Goal: Task Accomplishment & Management: Use online tool/utility

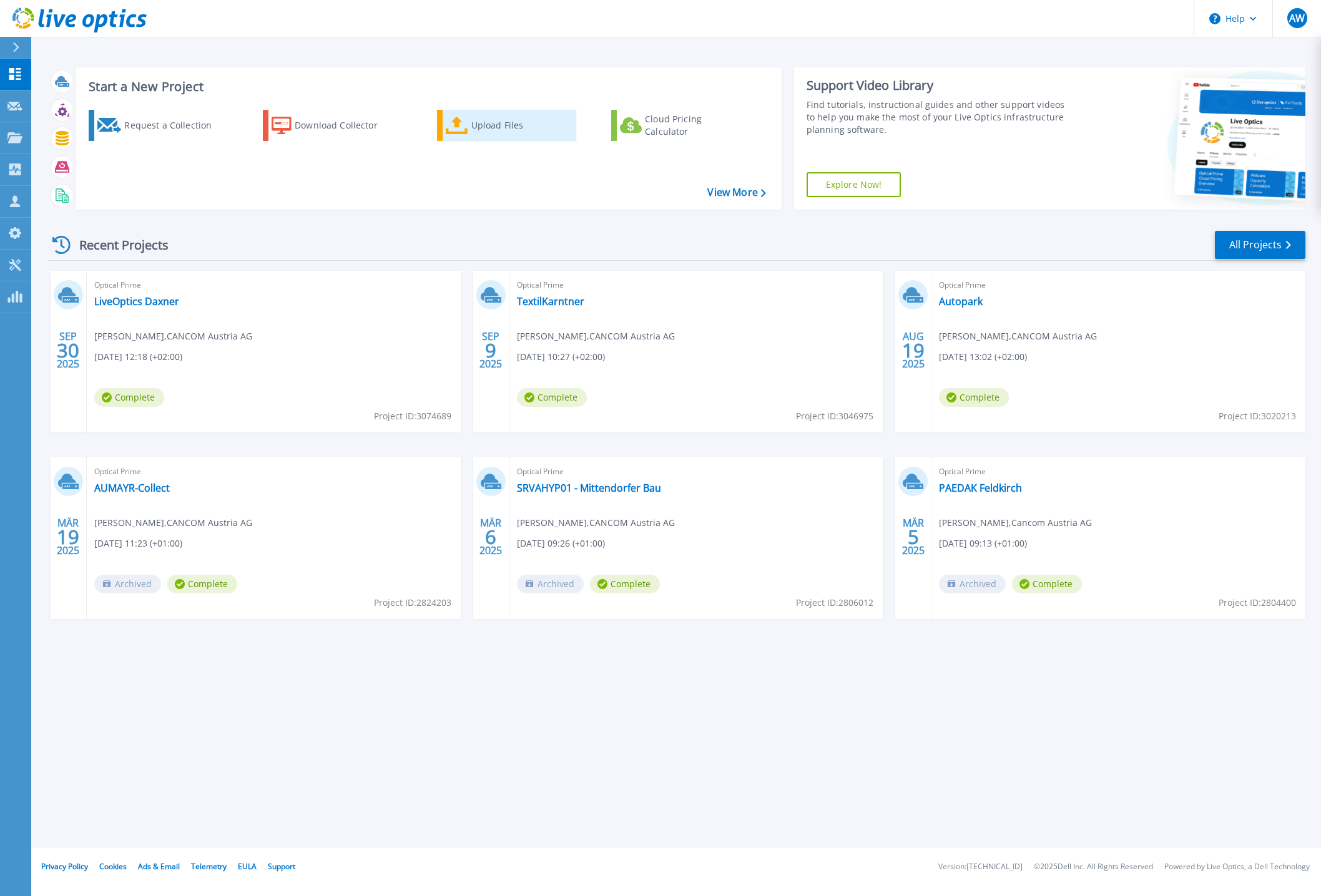
click at [471, 122] on div "Upload Files" at bounding box center [521, 125] width 100 height 25
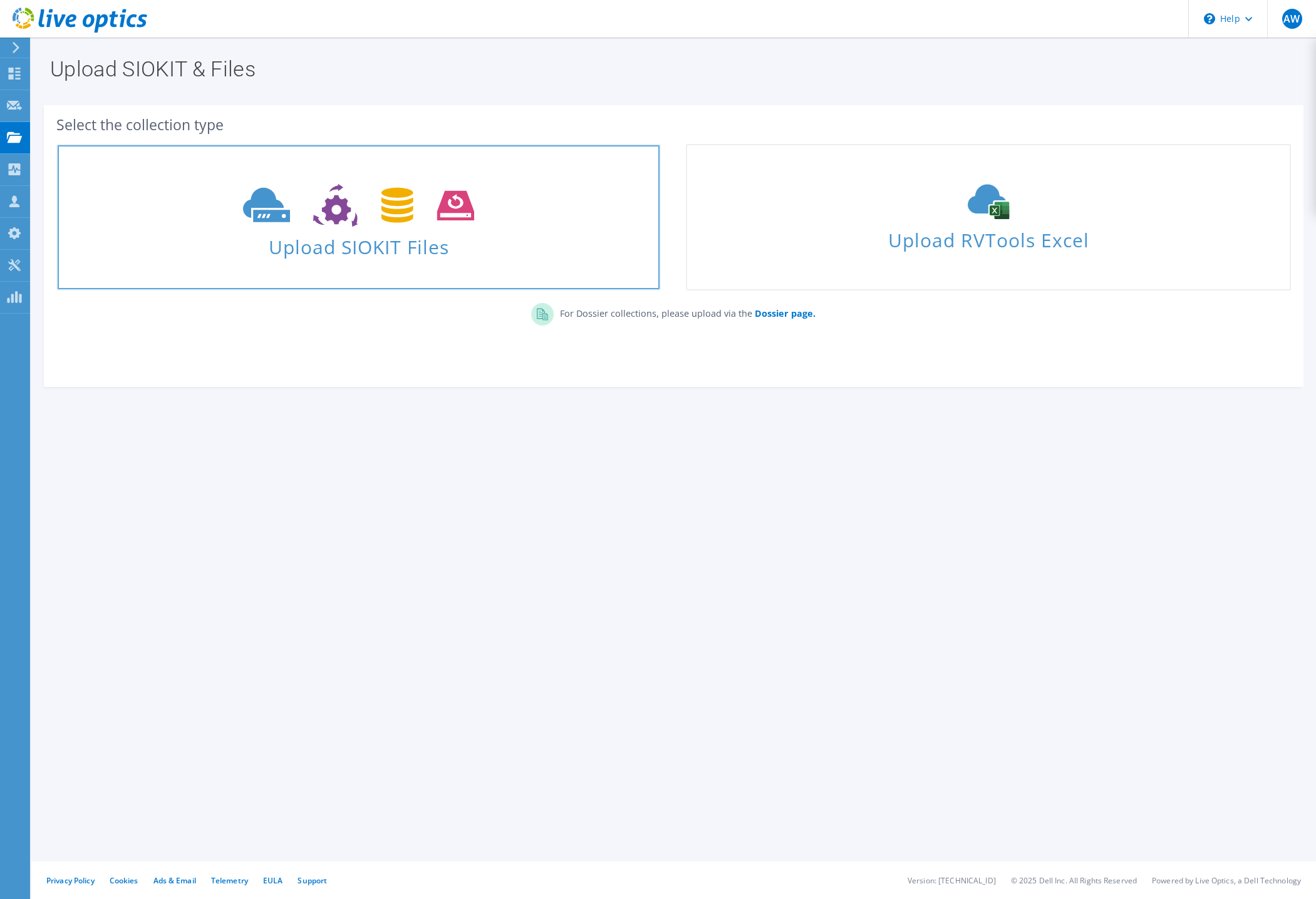
click at [411, 250] on span "Upload SIOKIT Files" at bounding box center [358, 243] width 601 height 27
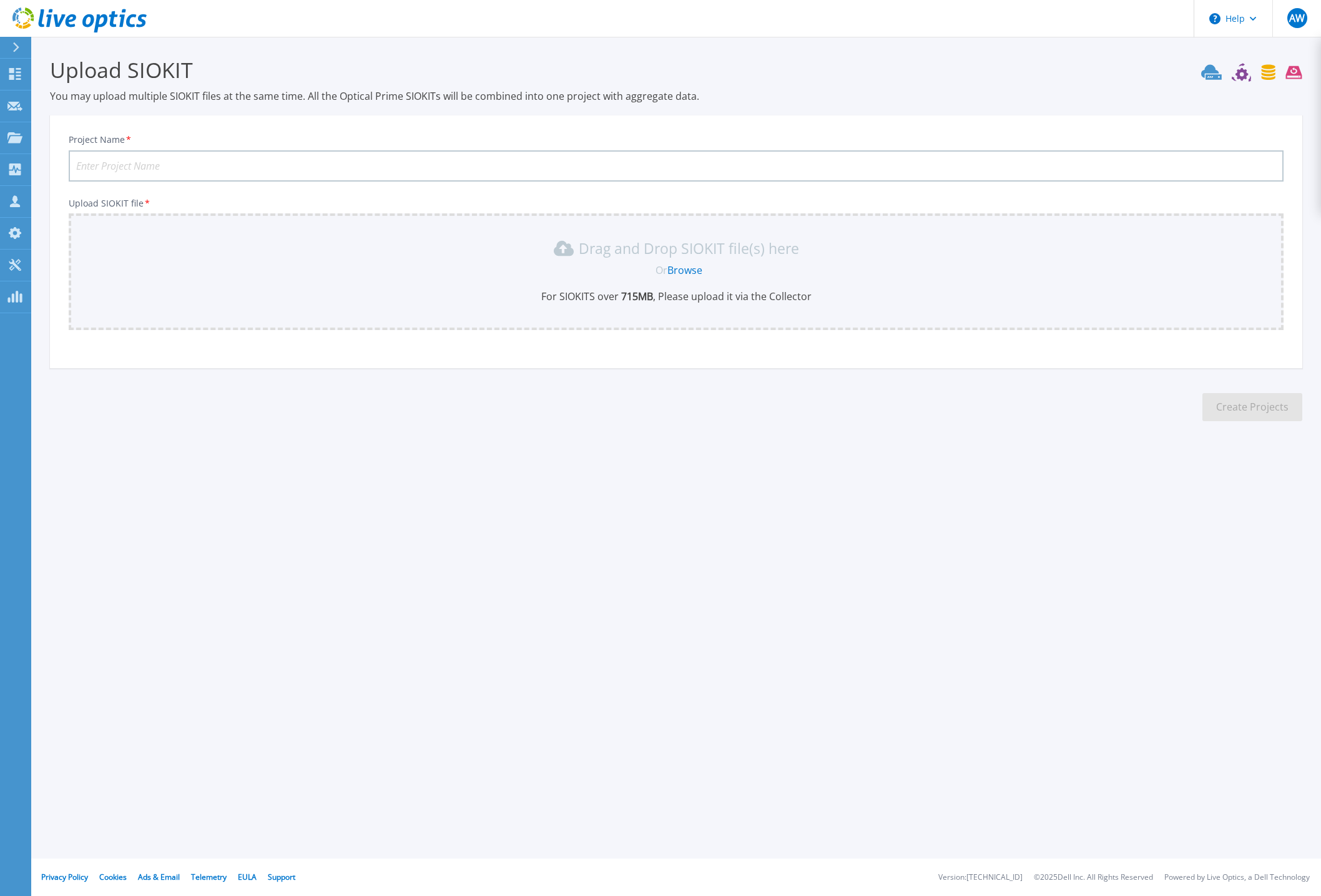
click at [124, 172] on input "Project Name *" at bounding box center [676, 166] width 1215 height 31
type input "Lingenhoele"
click at [685, 276] on link "Browse" at bounding box center [685, 270] width 35 height 14
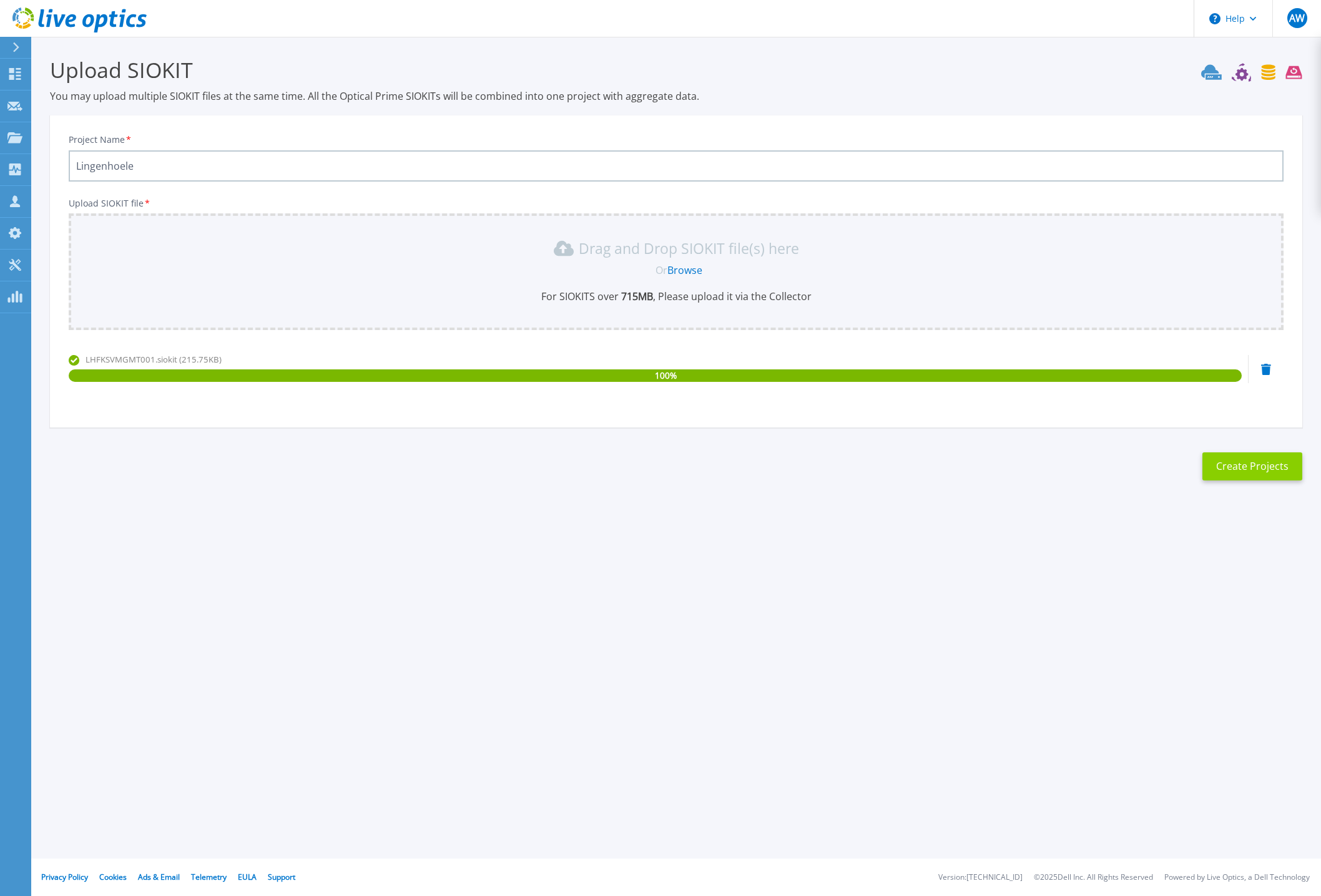
click at [1259, 468] on button "Create Projects" at bounding box center [1252, 466] width 100 height 28
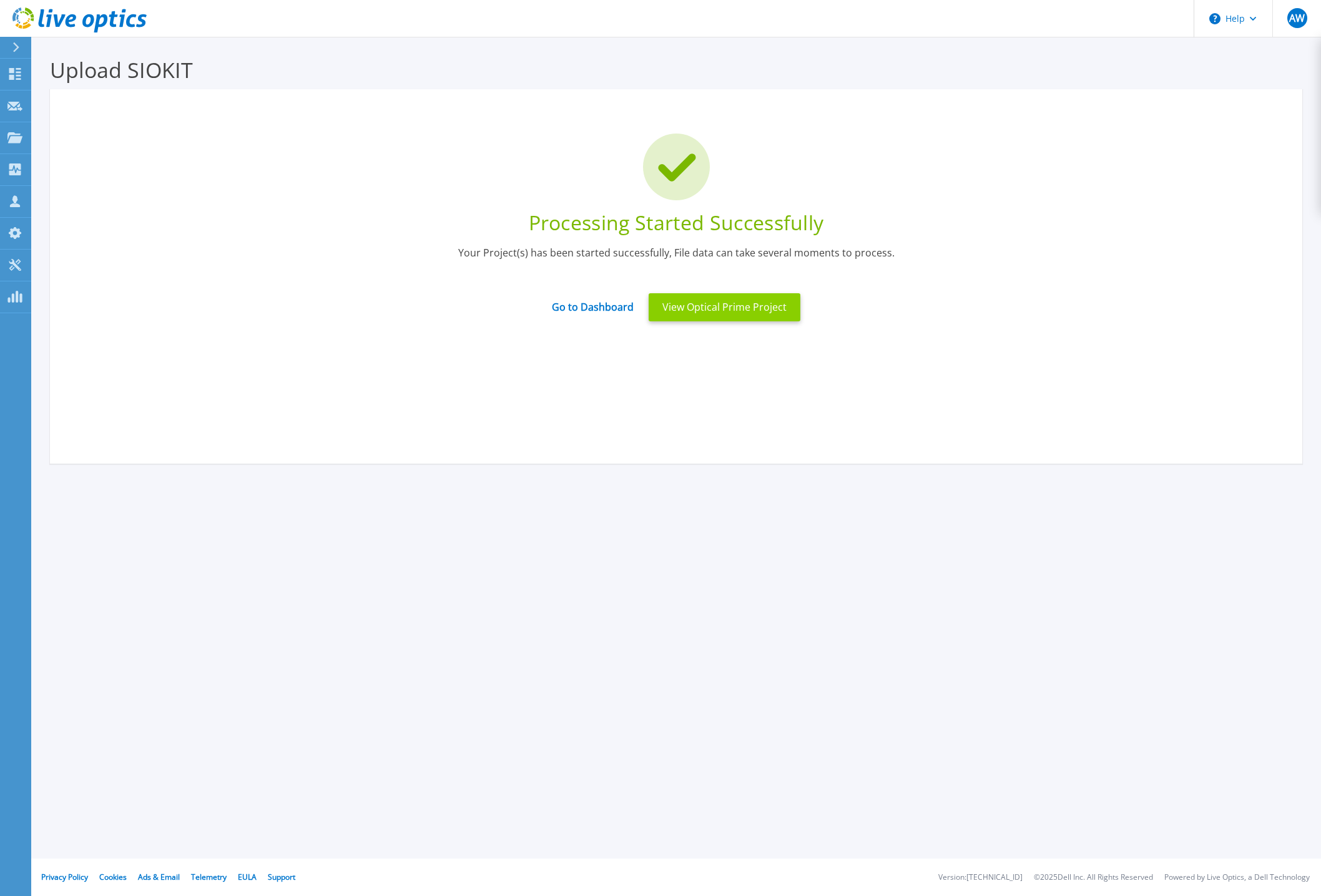
click at [738, 309] on button "View Optical Prime Project" at bounding box center [724, 307] width 151 height 28
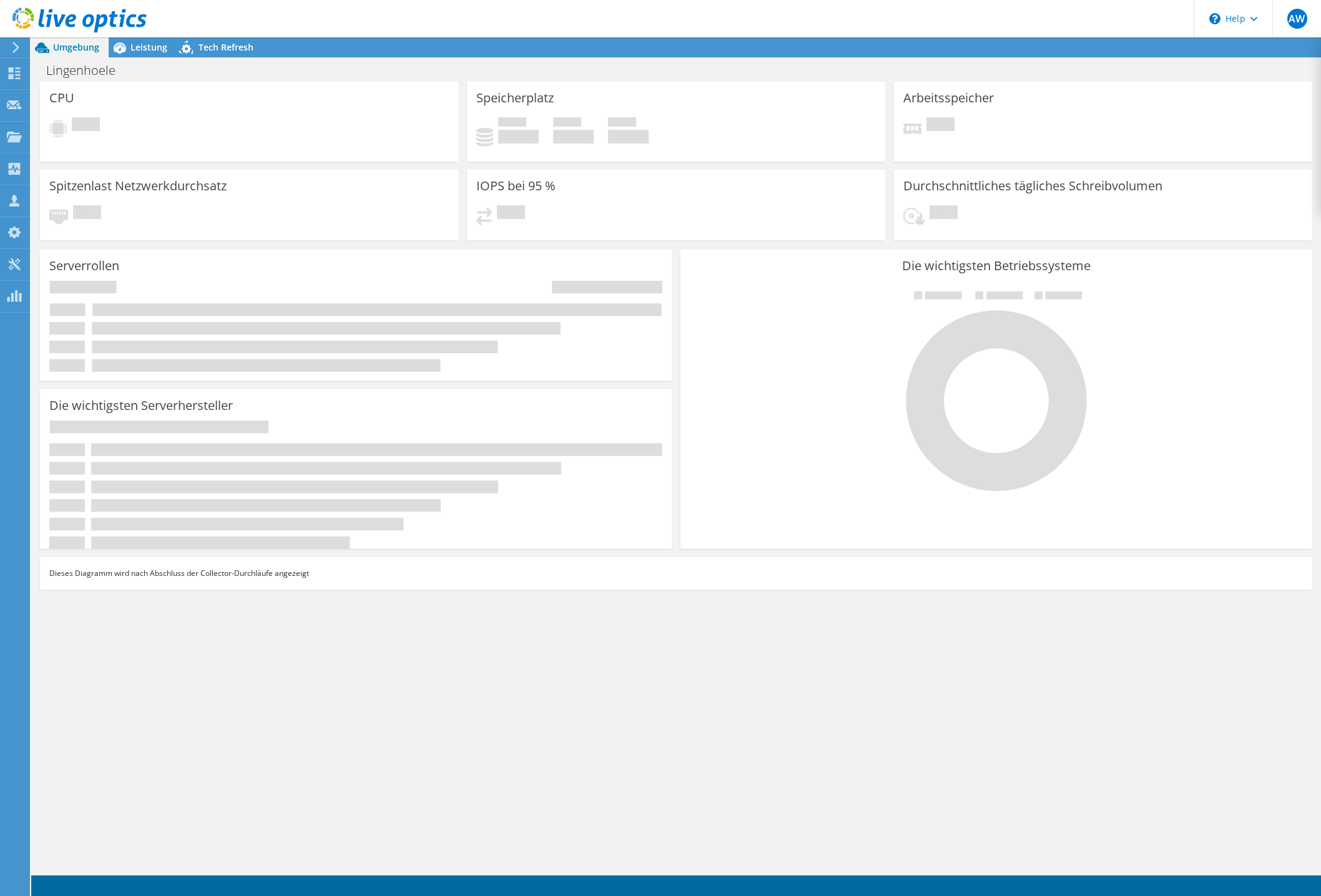
radio input "true"
radio input "false"
click at [137, 46] on span "Leistung" at bounding box center [149, 47] width 37 height 12
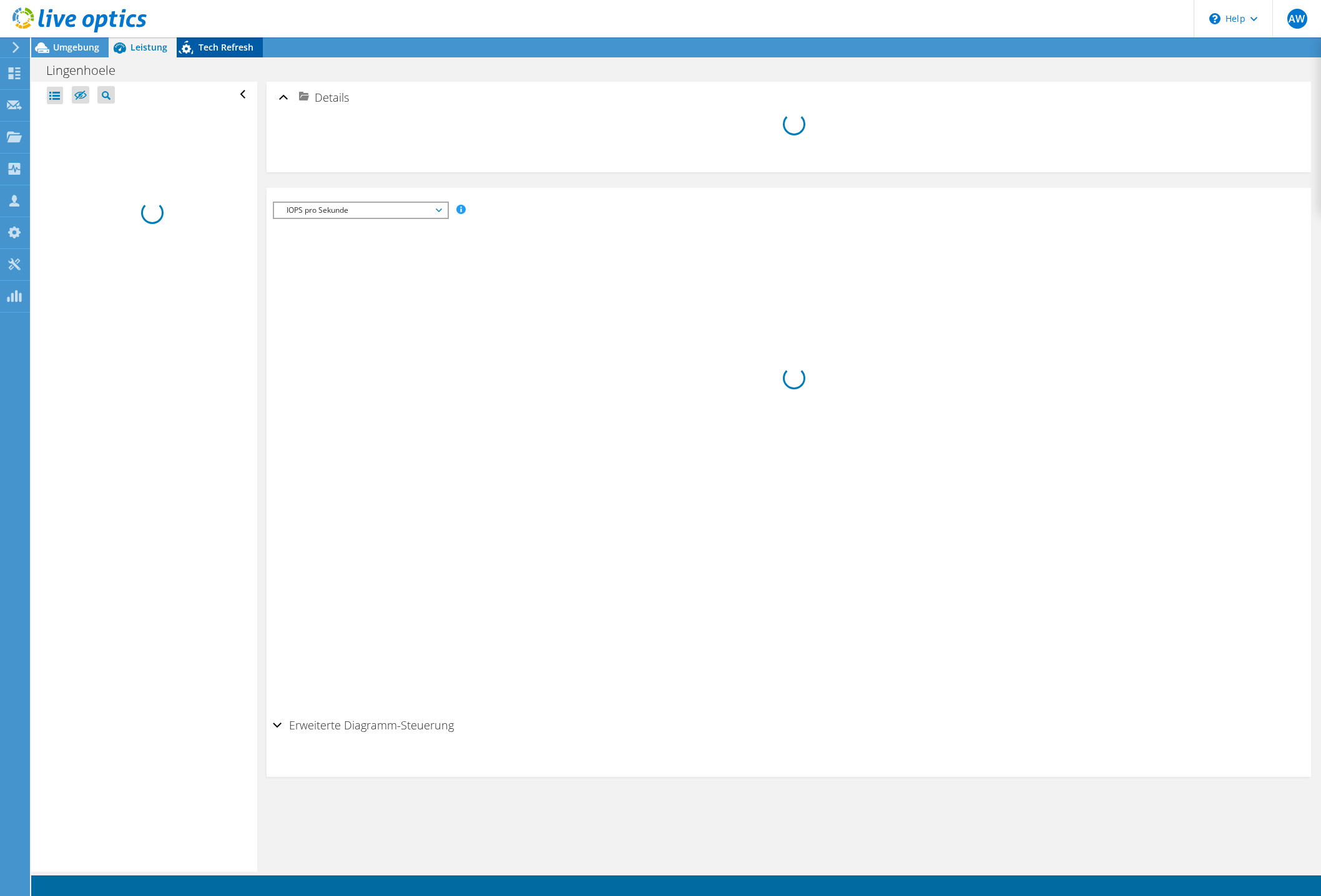
click at [240, 49] on span "Tech Refresh" at bounding box center [226, 47] width 55 height 12
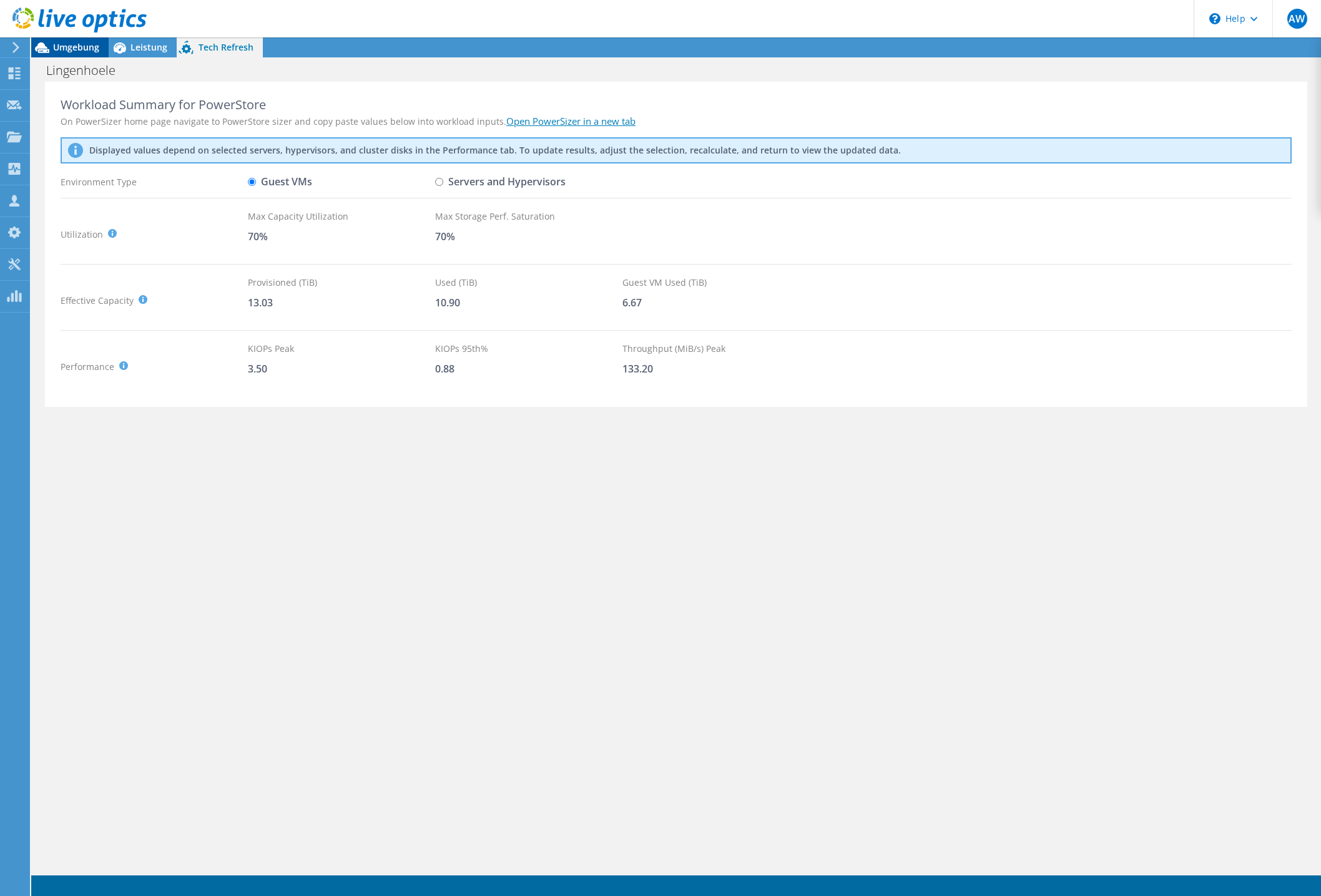
click at [83, 47] on span "Umgebung" at bounding box center [76, 47] width 46 height 12
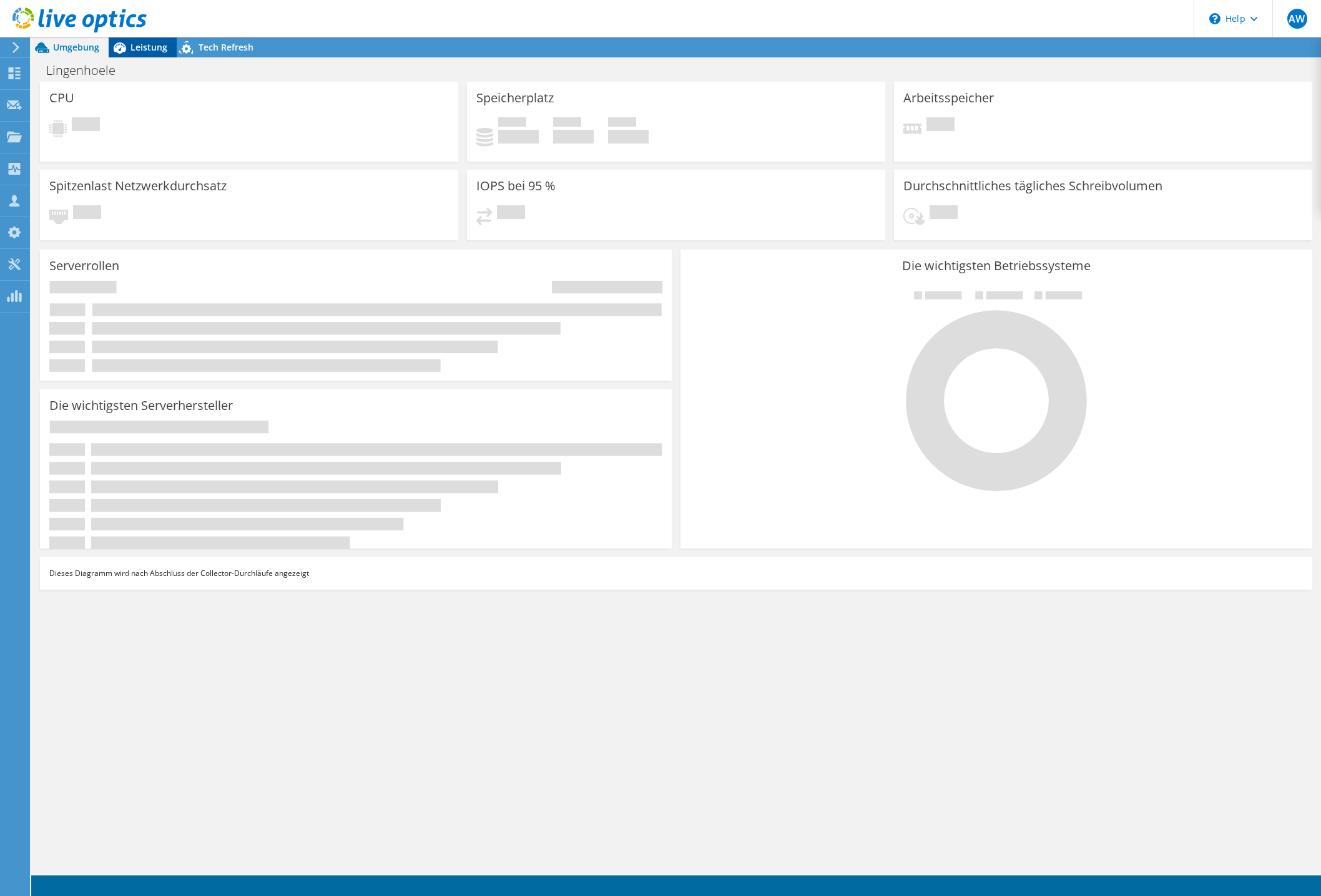
click at [128, 47] on icon at bounding box center [119, 47] width 22 height 22
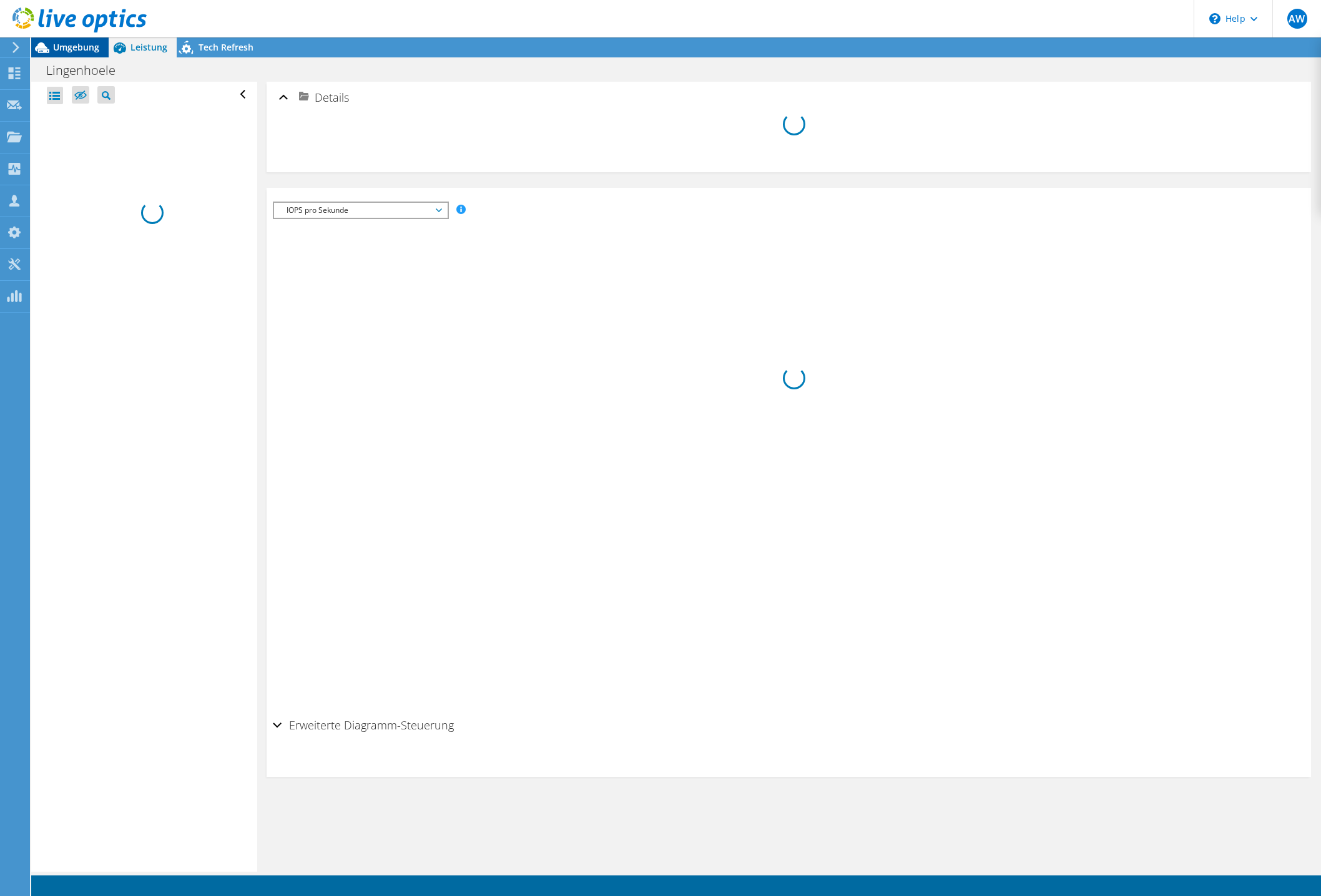
click at [56, 43] on span "Umgebung" at bounding box center [76, 47] width 46 height 12
